Goal: Obtain resource: Download file/media

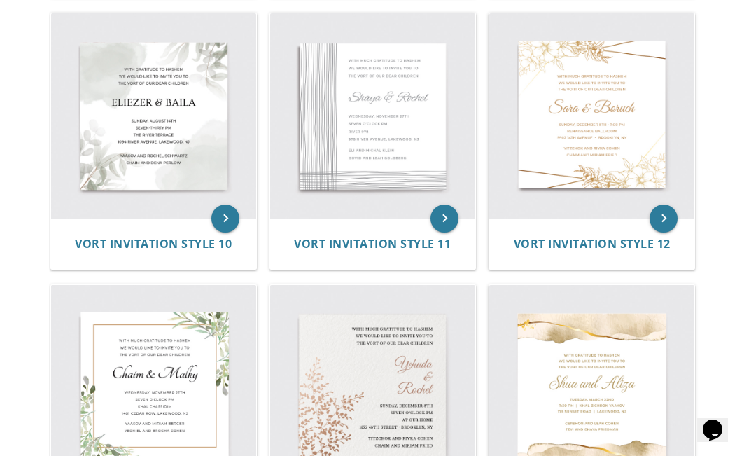
scroll to position [1177, 0]
click at [633, 349] on img at bounding box center [591, 386] width 205 height 205
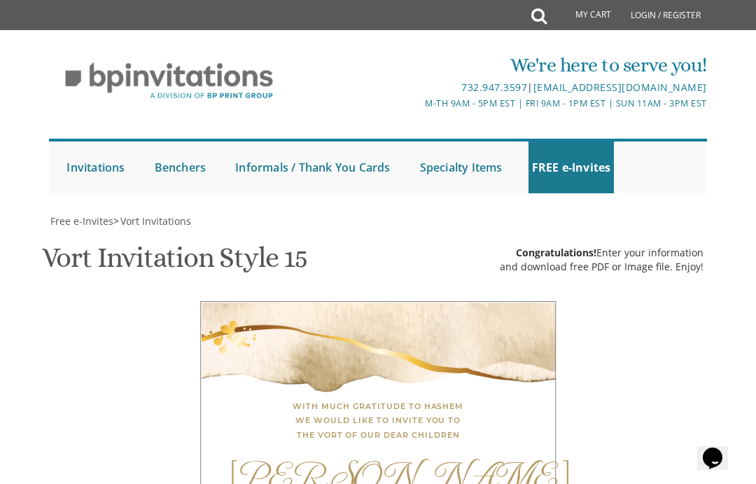
scroll to position [620, 0]
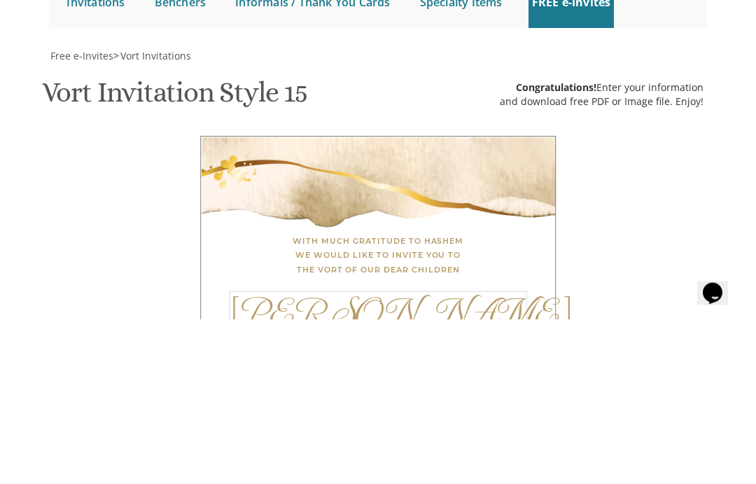
type textarea "[PERSON_NAME] and [PERSON_NAME]"
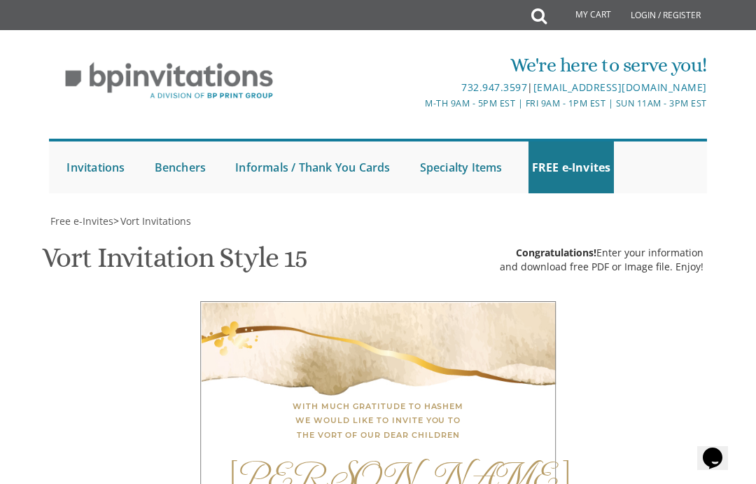
type textarea "[DATE] 1-3 p.m. [PERSON_NAME] Home [STREET_ADDRESS]"
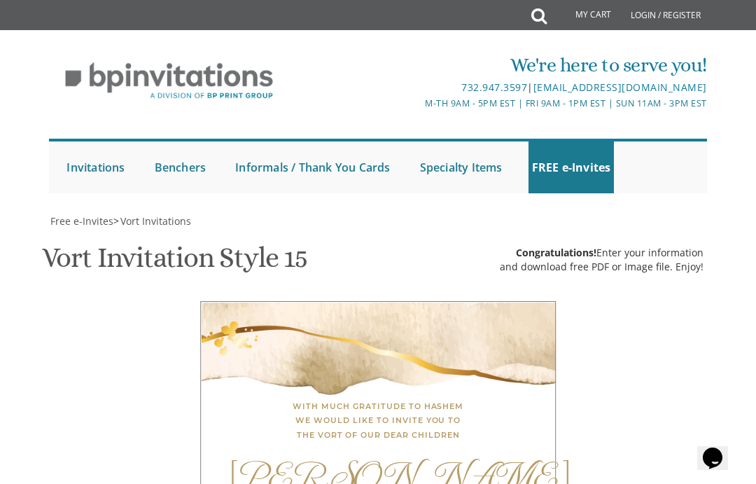
scroll to position [745, 0]
type textarea "Morty and [PERSON_NAME] [PERSON_NAME] and [PERSON_NAME]"
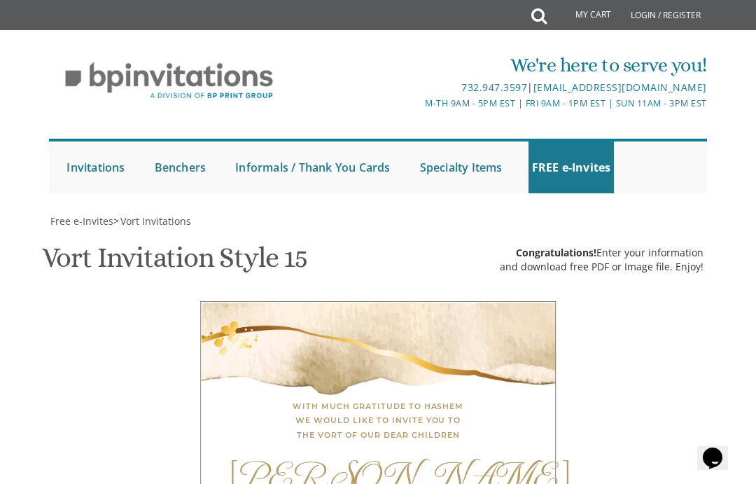
type input "[EMAIL_ADDRESS][DOMAIN_NAME]"
